Goal: Task Accomplishment & Management: Use online tool/utility

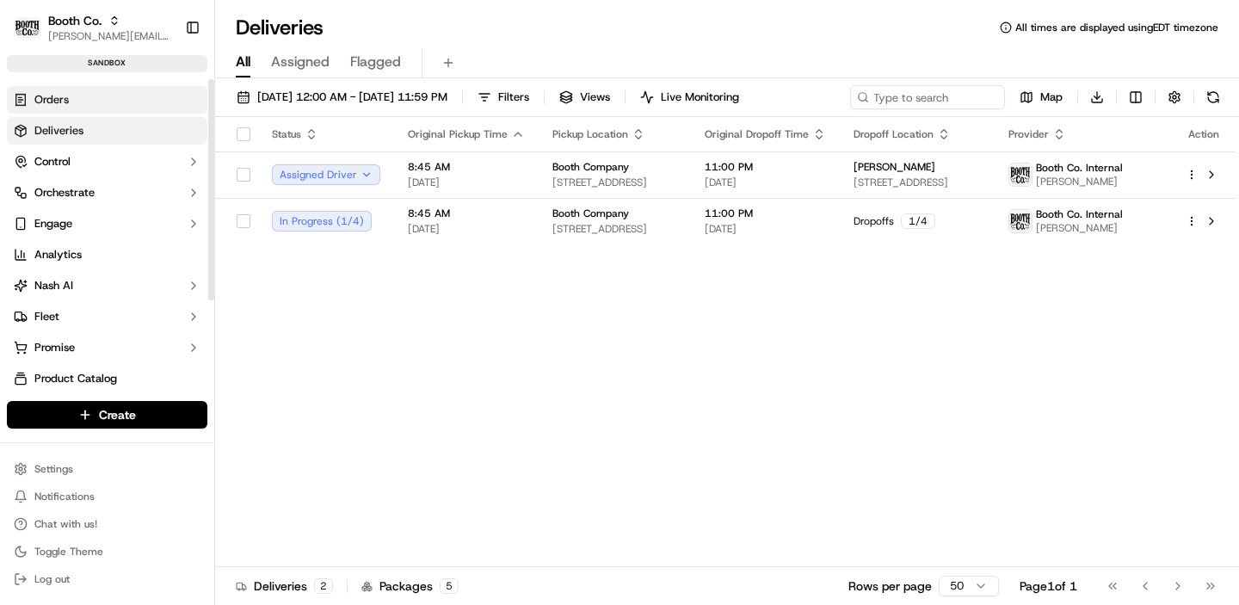
click at [102, 95] on link "Orders" at bounding box center [107, 100] width 201 height 28
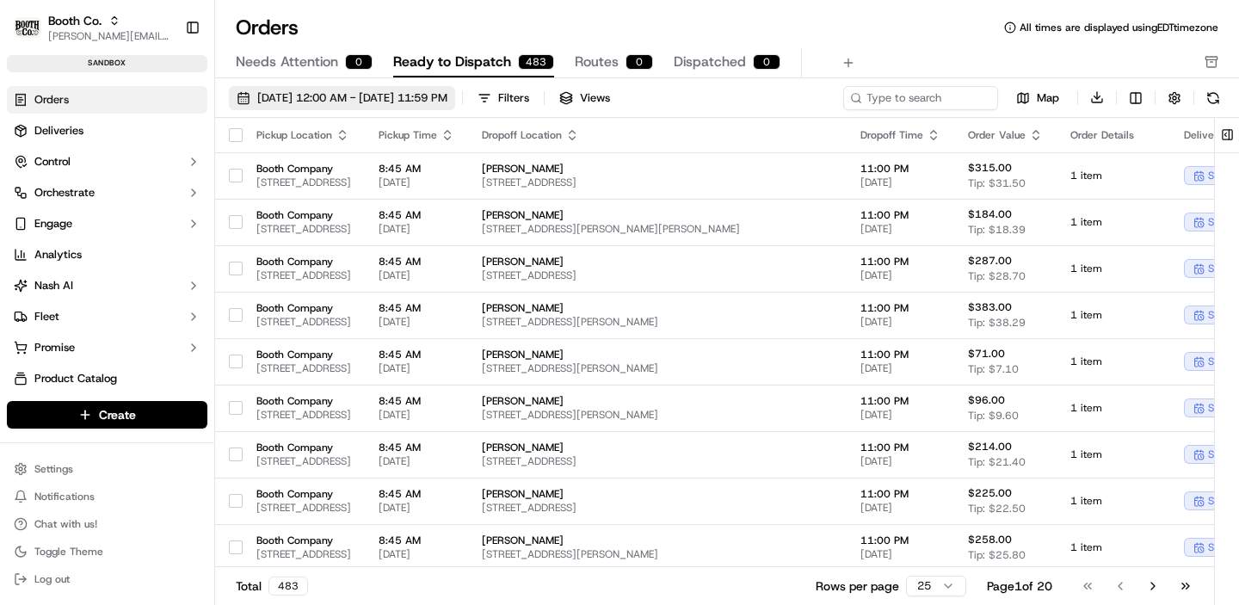
click at [337, 98] on span "[DATE] 12:00 AM - [DATE] 11:59 PM" at bounding box center [352, 97] width 190 height 15
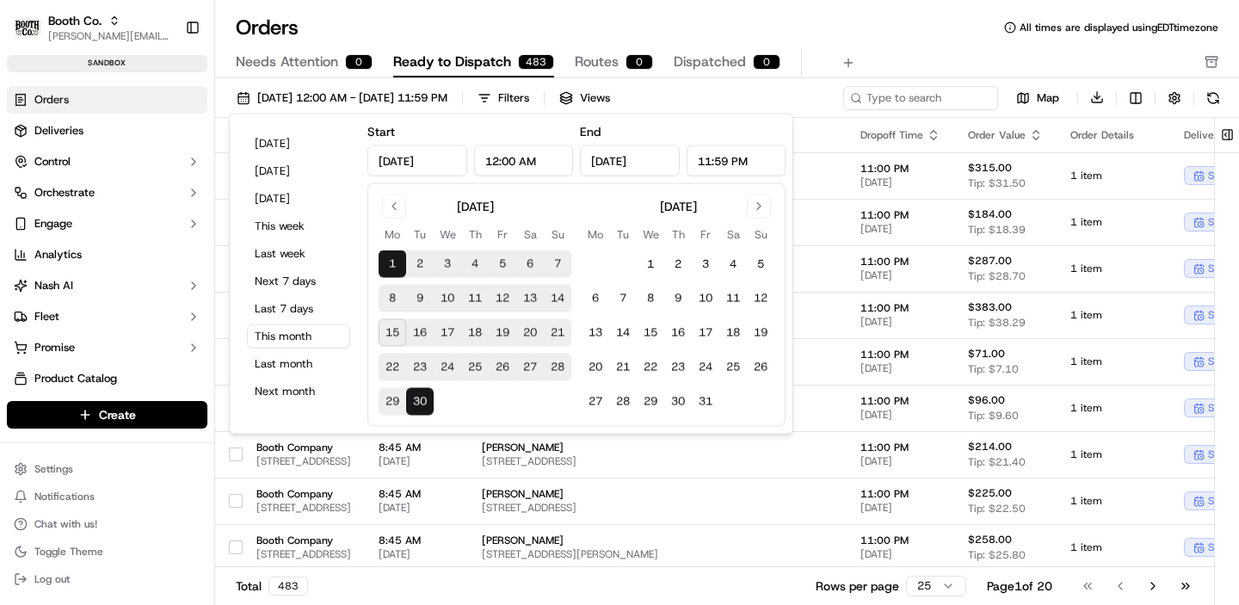
click at [415, 333] on button "16" at bounding box center [420, 333] width 28 height 28
type input "[DATE]"
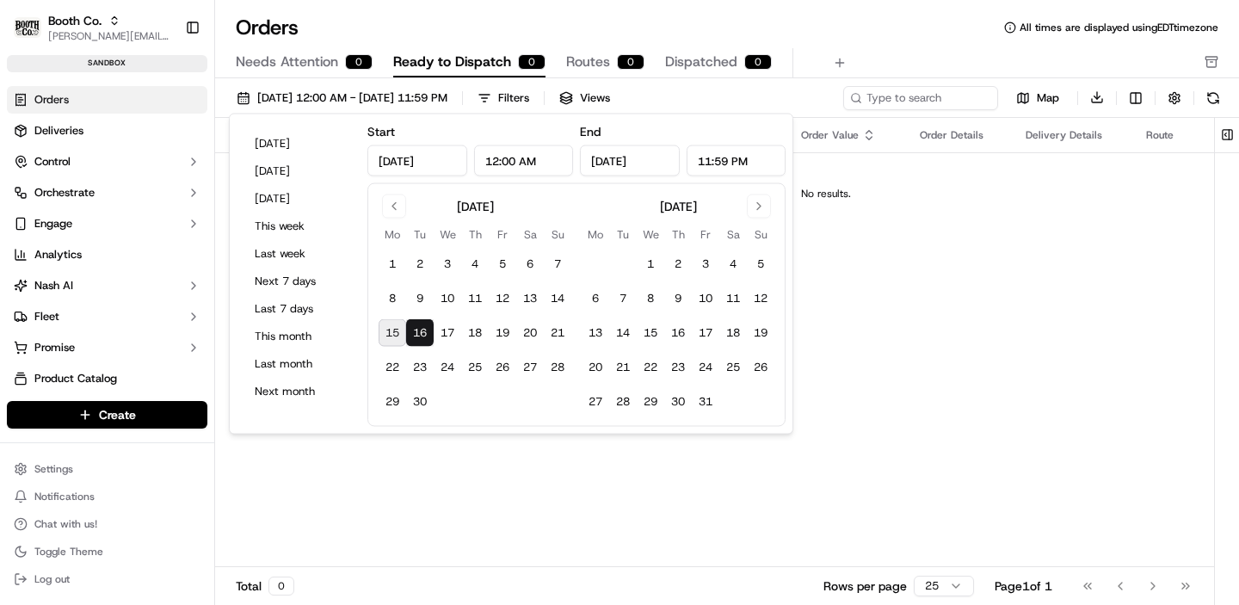
click at [872, 34] on div "Orders All times are displayed using EDT timezone" at bounding box center [727, 28] width 1024 height 28
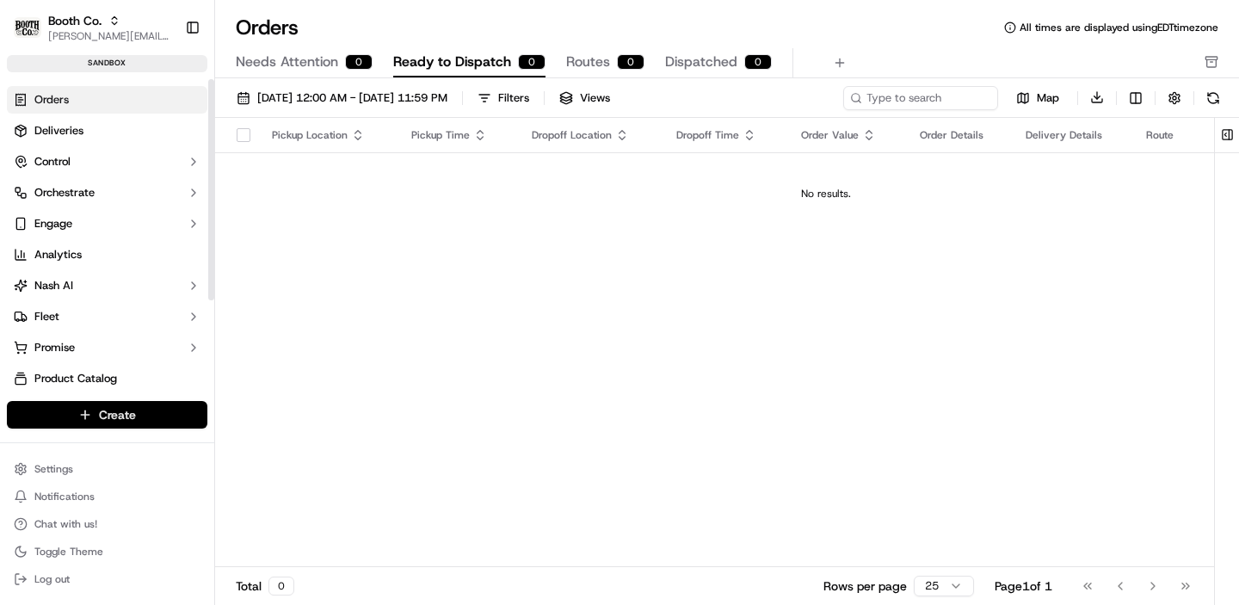
click at [106, 427] on html "Booth Co. [PERSON_NAME][EMAIL_ADDRESS][DOMAIN_NAME] Toggle Sidebar sandbox Orde…" at bounding box center [619, 302] width 1239 height 605
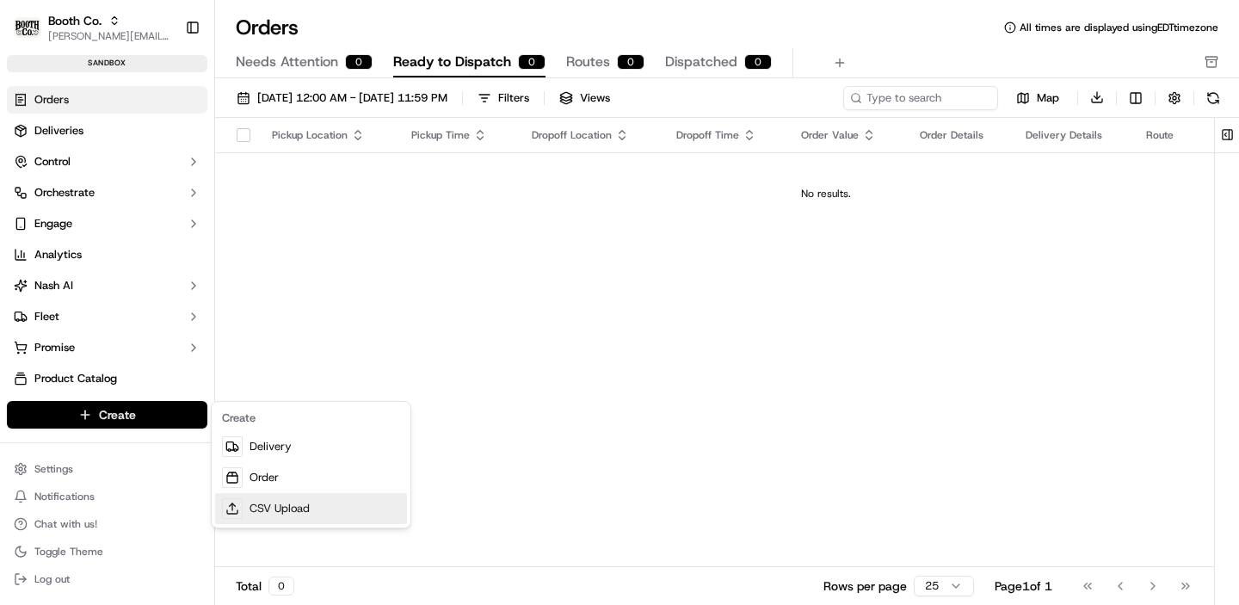
click at [307, 503] on link "CSV Upload" at bounding box center [311, 508] width 192 height 31
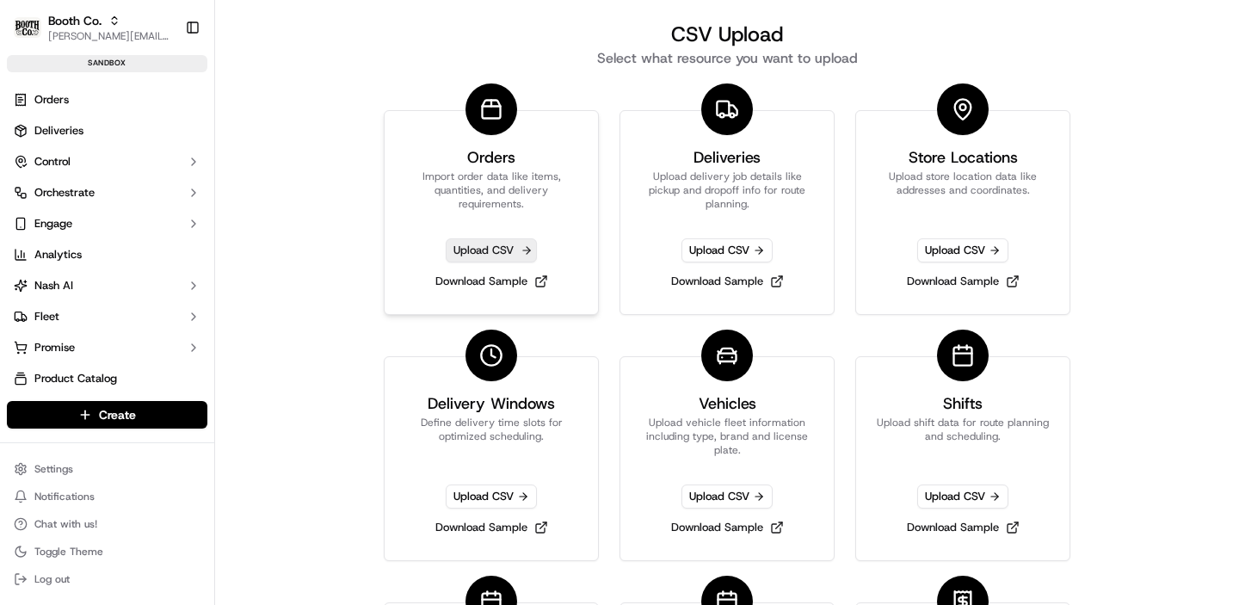
click at [506, 250] on span "Upload CSV" at bounding box center [491, 250] width 91 height 24
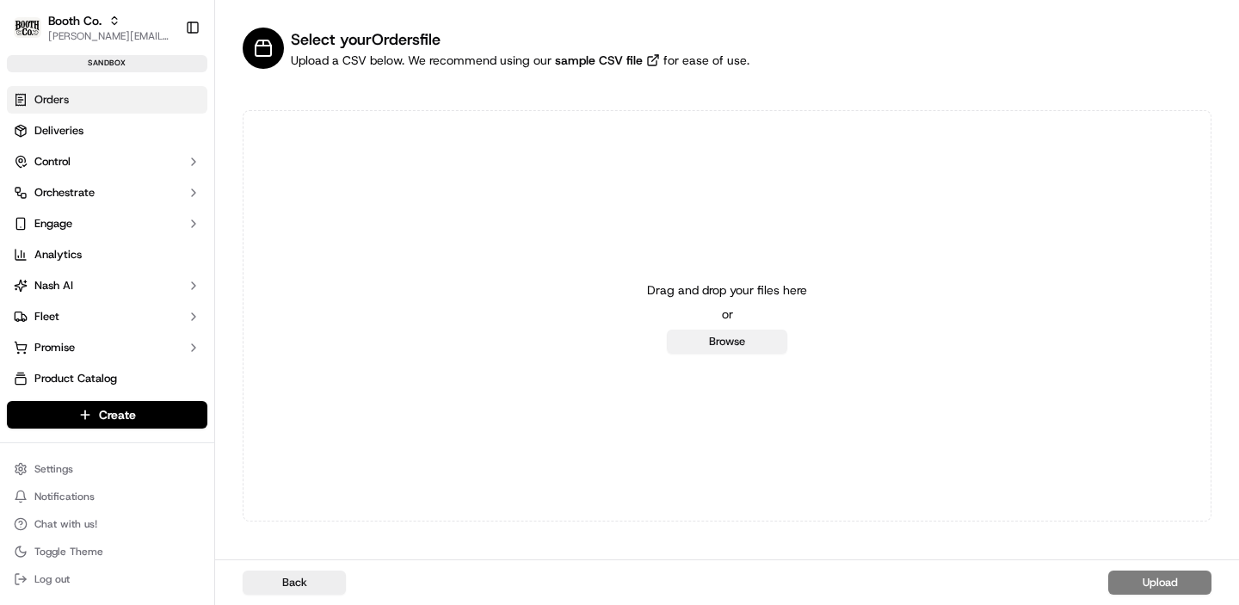
click at [725, 341] on button "Browse" at bounding box center [727, 342] width 120 height 24
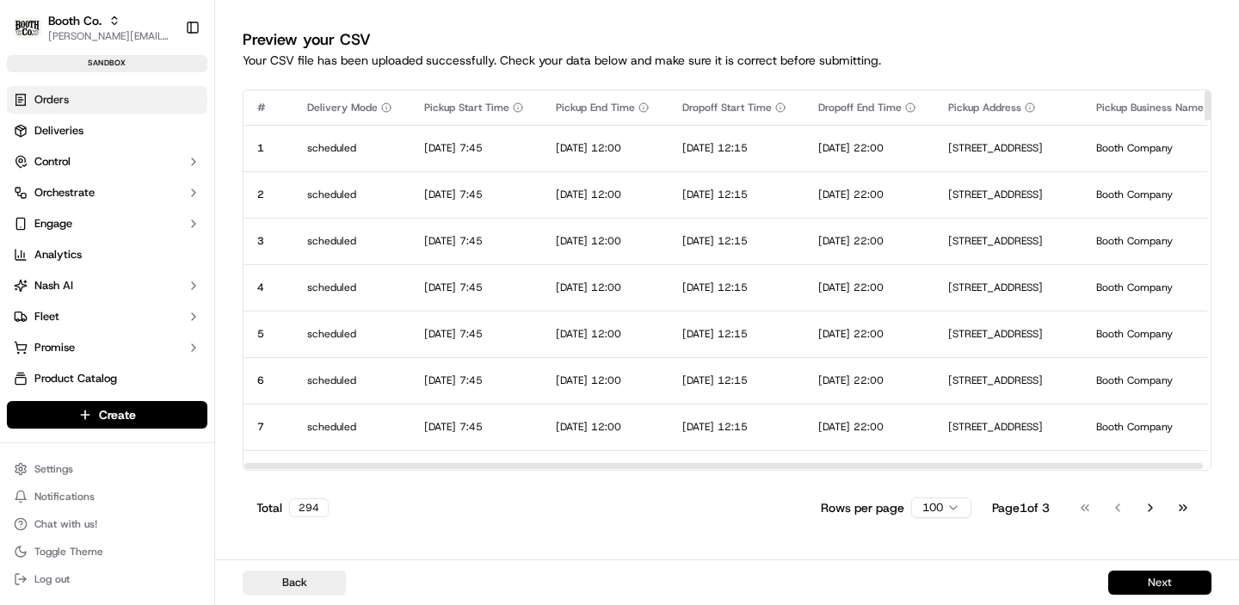
click at [1154, 572] on button "Next" at bounding box center [1159, 583] width 103 height 24
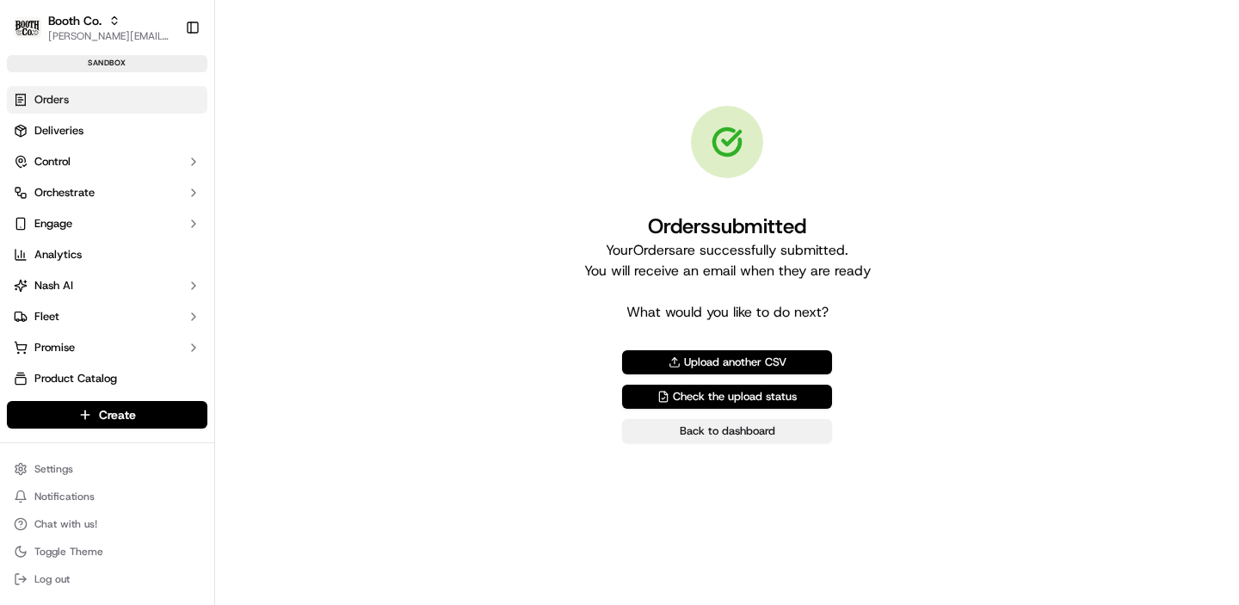
click at [774, 428] on link "Back to dashboard" at bounding box center [727, 431] width 210 height 24
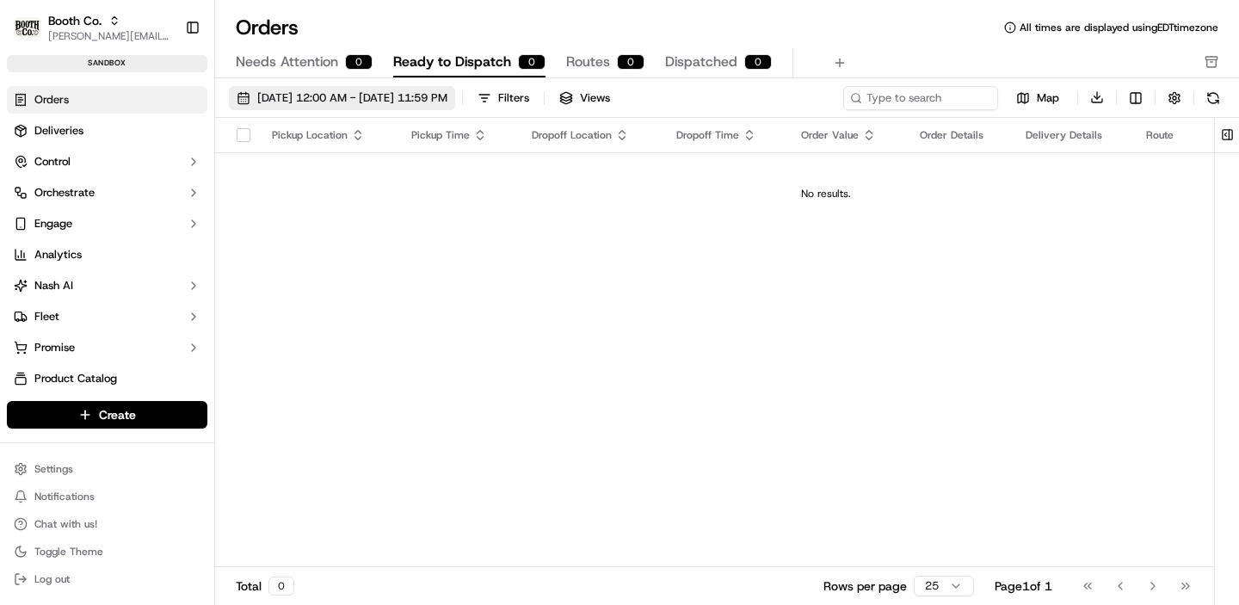
click at [320, 105] on button "[DATE] 12:00 AM - [DATE] 11:59 PM" at bounding box center [342, 98] width 226 height 24
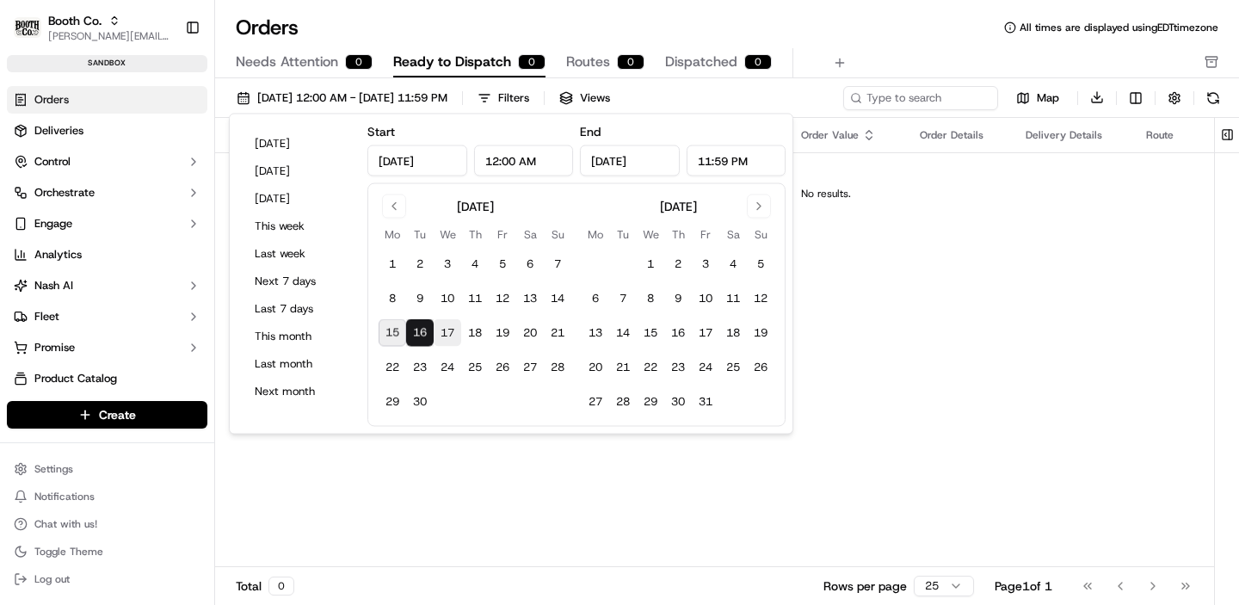
click at [441, 331] on button "17" at bounding box center [448, 333] width 28 height 28
type input "[DATE]"
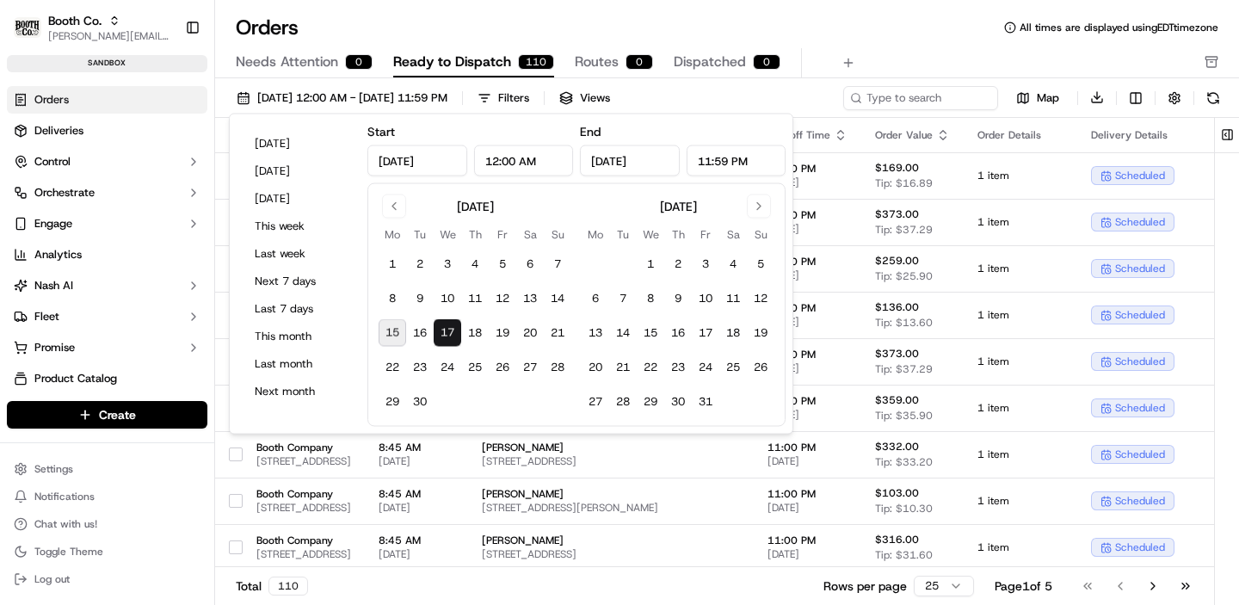
click at [878, 38] on div "Orders All times are displayed using EDT timezone" at bounding box center [727, 28] width 1024 height 28
